Goal: Task Accomplishment & Management: Manage account settings

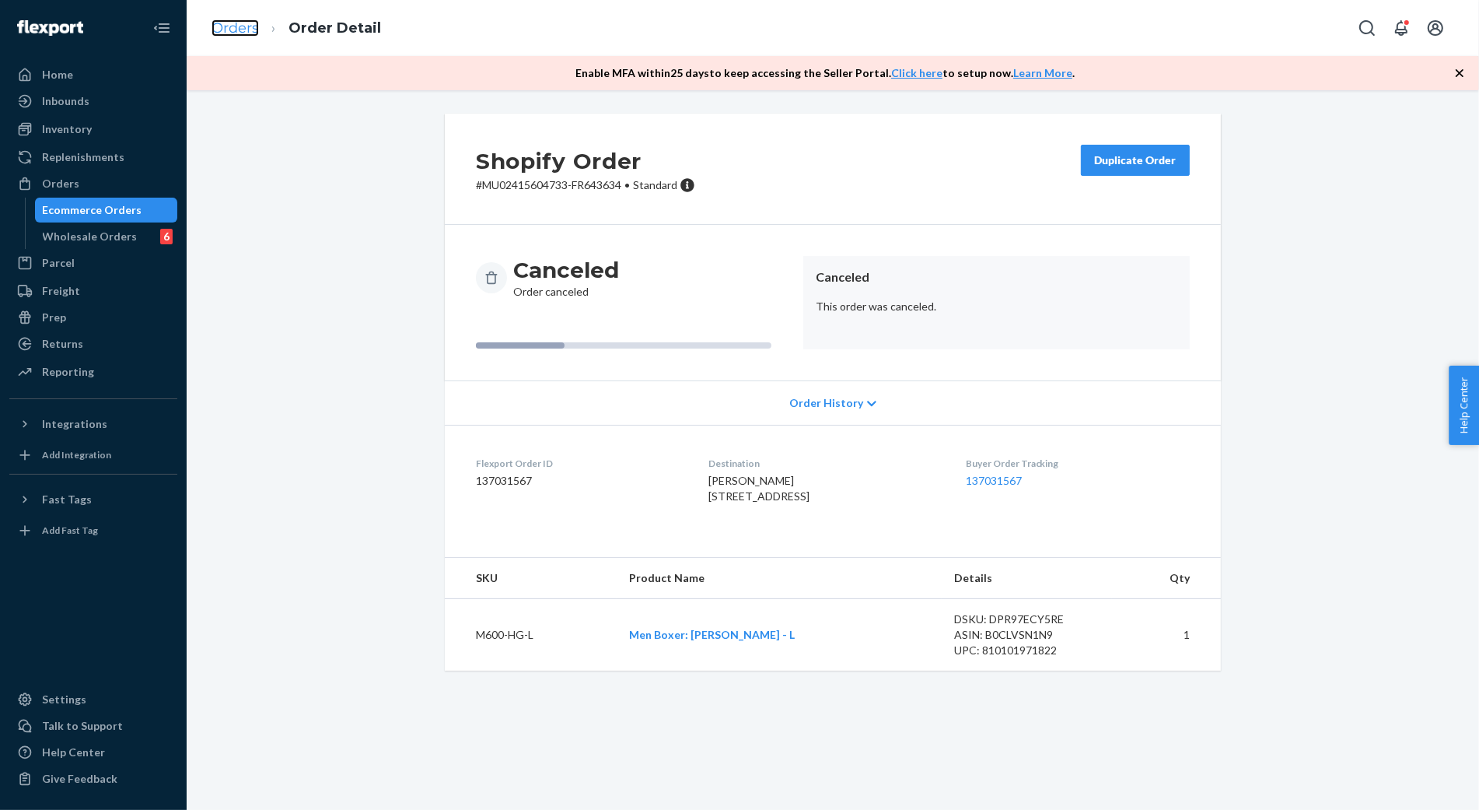
drag, startPoint x: 0, startPoint y: 0, endPoint x: 236, endPoint y: 36, distance: 238.3
click at [236, 36] on link "Orders" at bounding box center [235, 27] width 47 height 17
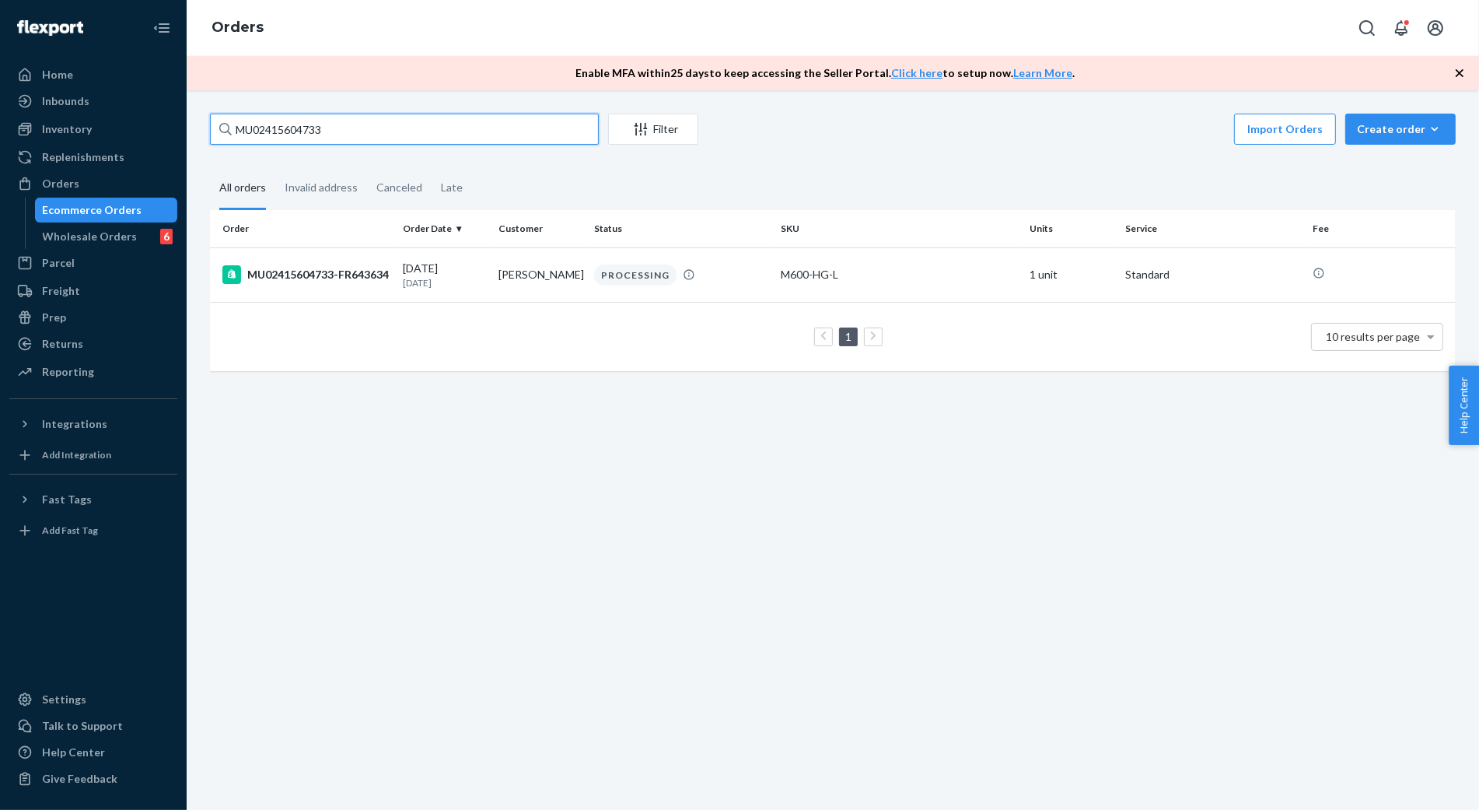
click at [358, 126] on input "MU02415604733" at bounding box center [404, 129] width 389 height 31
paste input "MU02415605537"
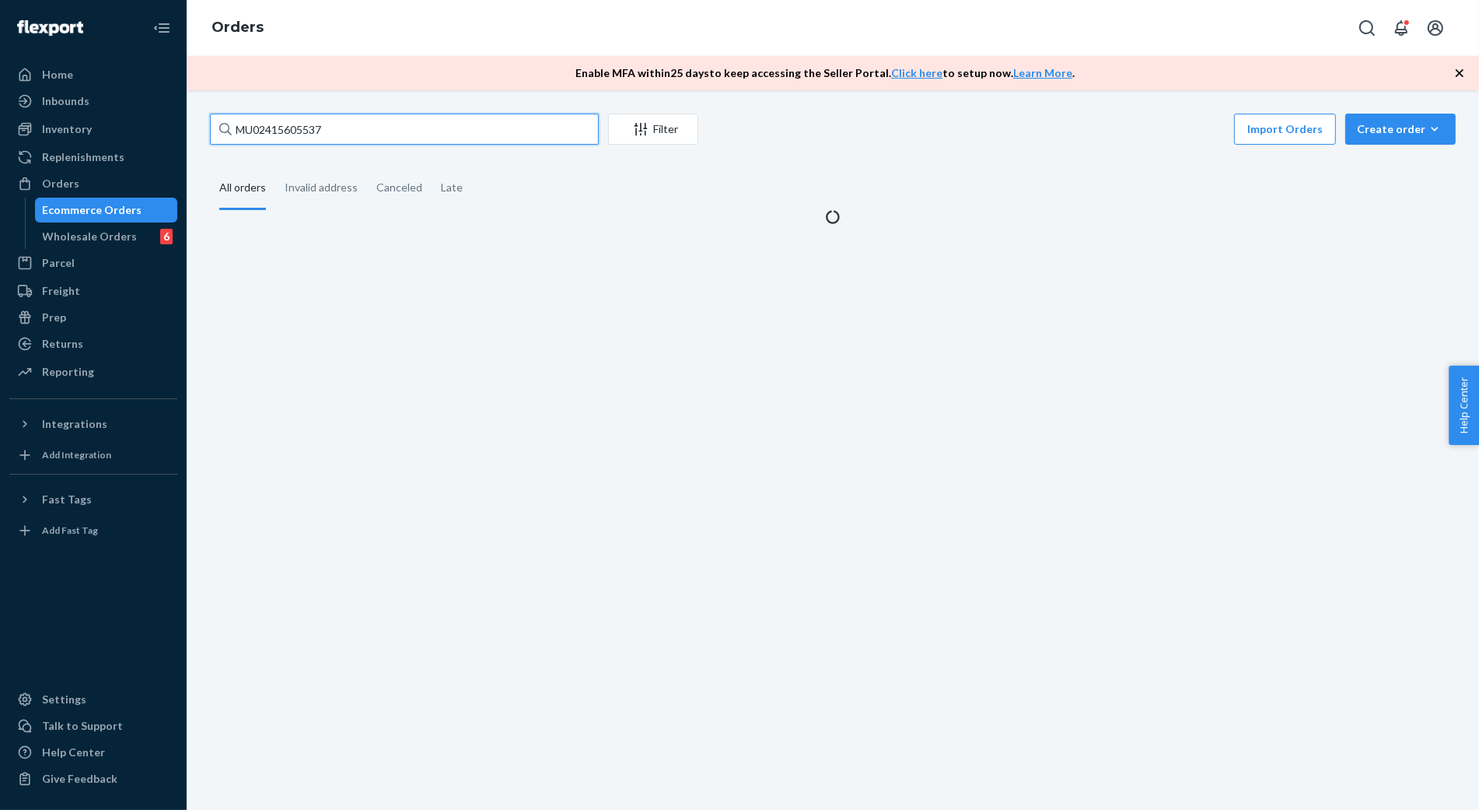
type input "MU02415605537"
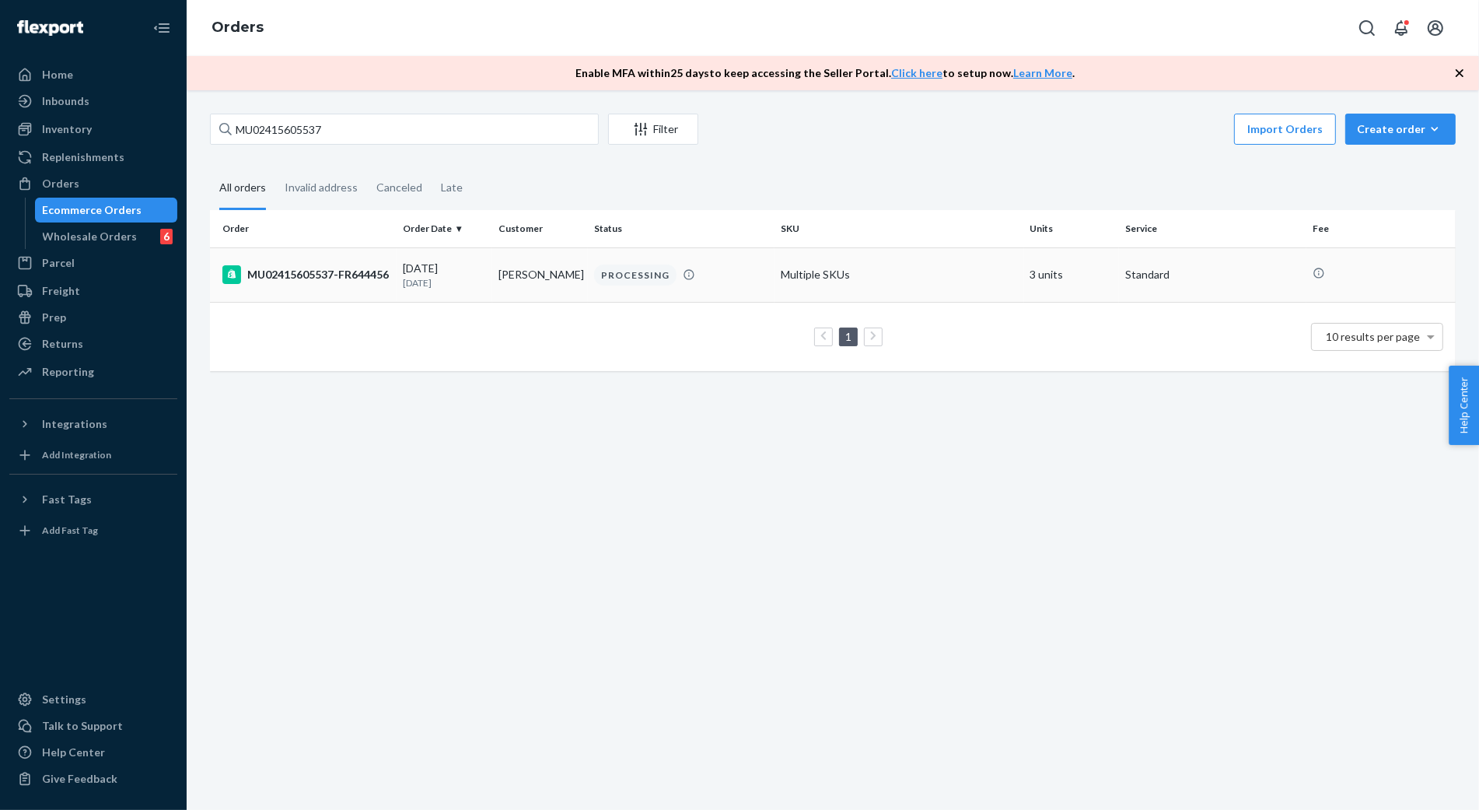
click at [300, 294] on td "MU02415605537-FR644456" at bounding box center [303, 274] width 187 height 54
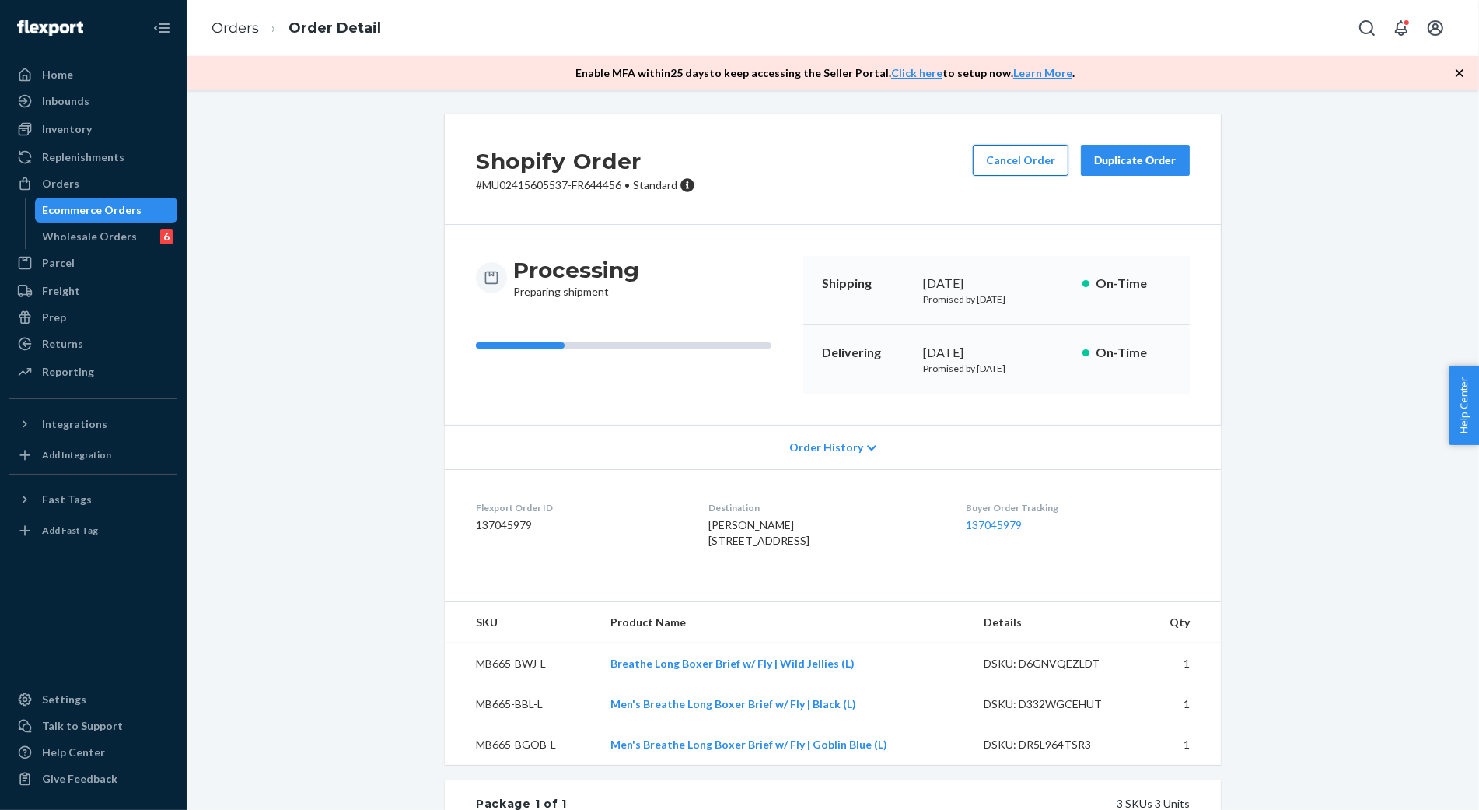
click at [1019, 163] on button "Cancel Order" at bounding box center [1021, 160] width 96 height 31
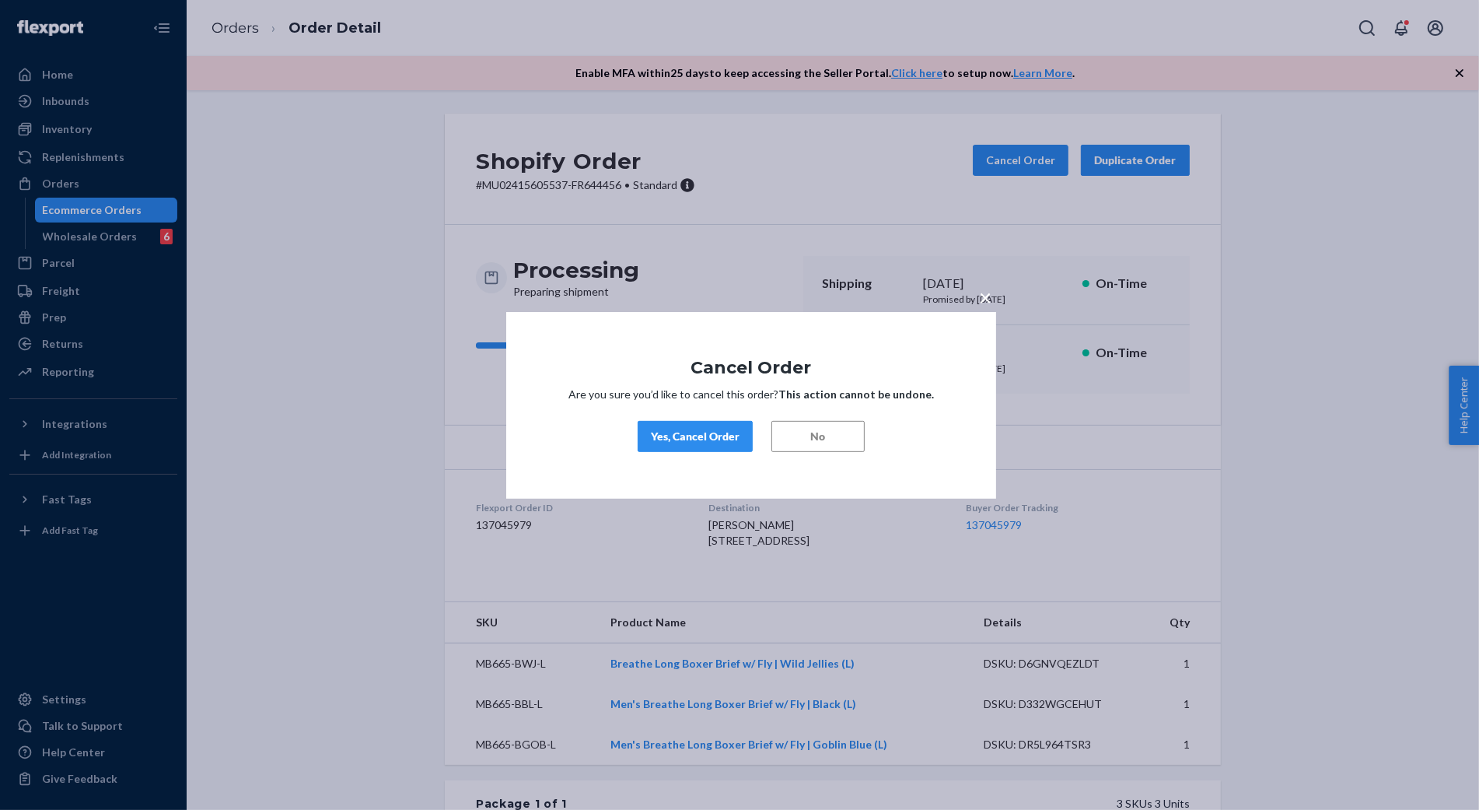
drag, startPoint x: 715, startPoint y: 431, endPoint x: 715, endPoint y: 415, distance: 15.6
click at [715, 430] on div "Yes, Cancel Order" at bounding box center [695, 436] width 89 height 16
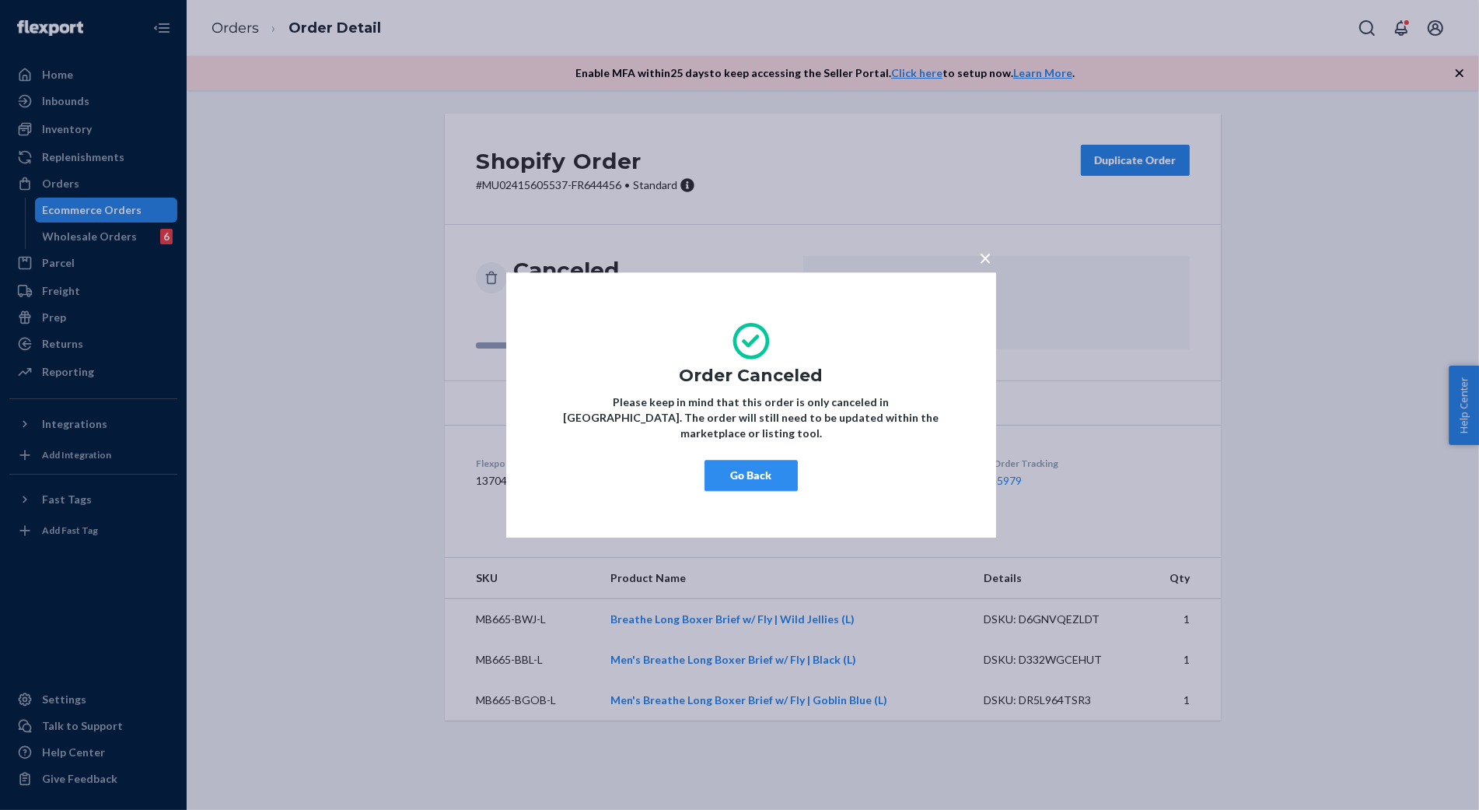
drag, startPoint x: 789, startPoint y: 484, endPoint x: 516, endPoint y: 491, distance: 273.1
click at [788, 484] on div "× Order Canceled Please keep in mind that this order is only canceled in [GEOGR…" at bounding box center [751, 404] width 490 height 265
drag, startPoint x: 913, startPoint y: 463, endPoint x: 897, endPoint y: 463, distance: 15.6
click at [913, 463] on div "Go Back" at bounding box center [751, 475] width 397 height 31
click at [793, 465] on button "Go Back" at bounding box center [751, 475] width 93 height 31
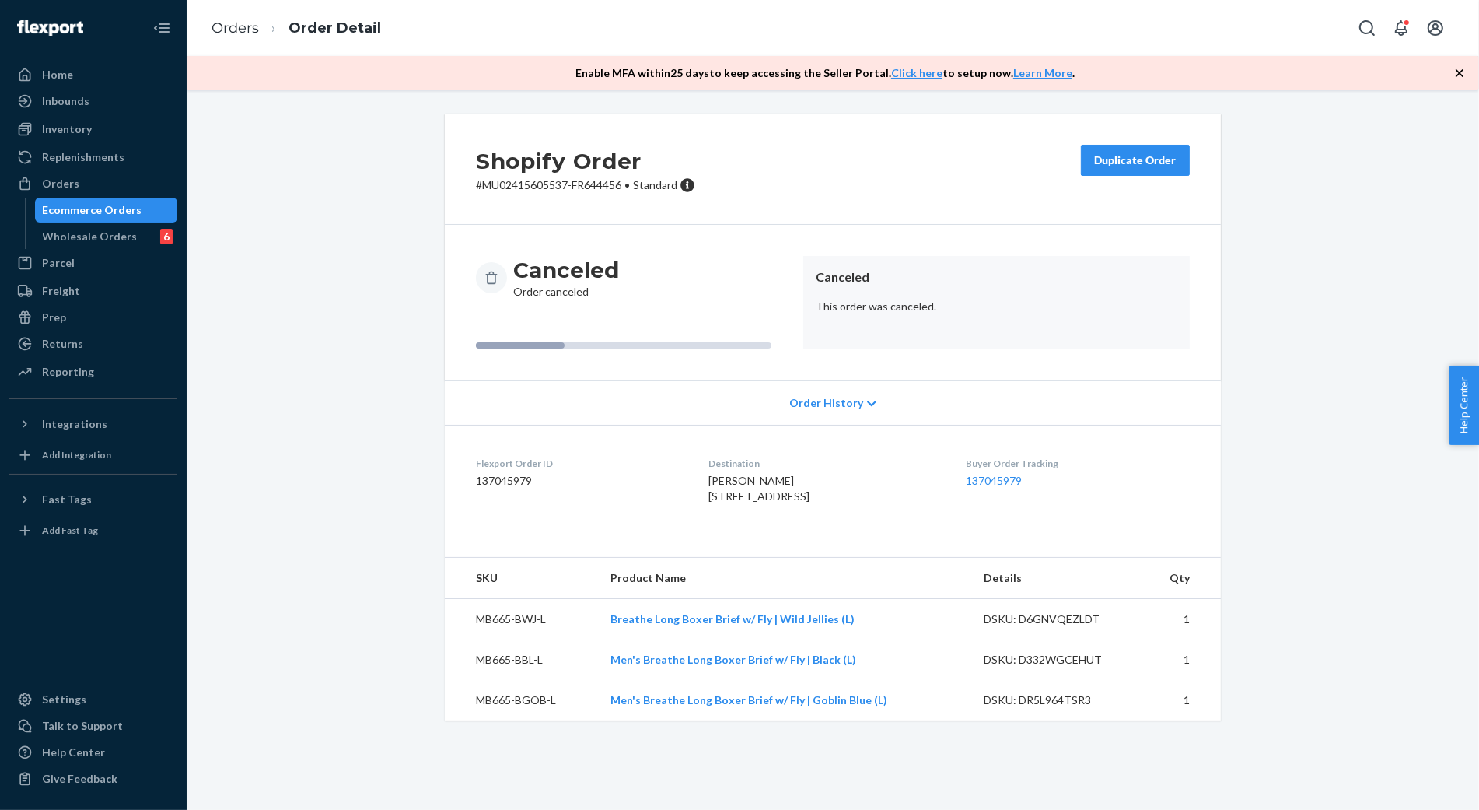
click at [1349, 463] on div "Shopify Order # MU02415605537-FR644456 • Standard Duplicate Order Canceled Orde…" at bounding box center [832, 426] width 1269 height 625
click at [358, 472] on div "Shopify Order # MU02415605537-FR644456 • Standard Duplicate Order Canceled Orde…" at bounding box center [832, 426] width 1269 height 625
drag, startPoint x: 1317, startPoint y: 496, endPoint x: 1286, endPoint y: 467, distance: 42.9
click at [1315, 490] on div "Shopify Order # MU02415605537-FR644456 • Standard Duplicate Order Canceled Orde…" at bounding box center [832, 426] width 1269 height 625
